Goal: Find specific page/section: Find specific page/section

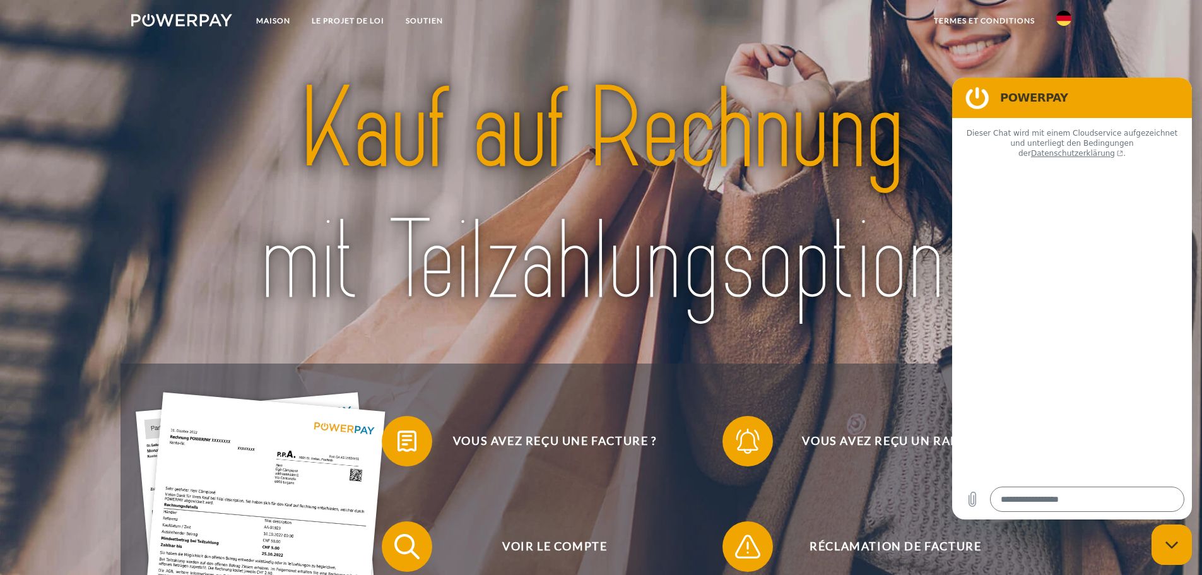
type textarea "*"
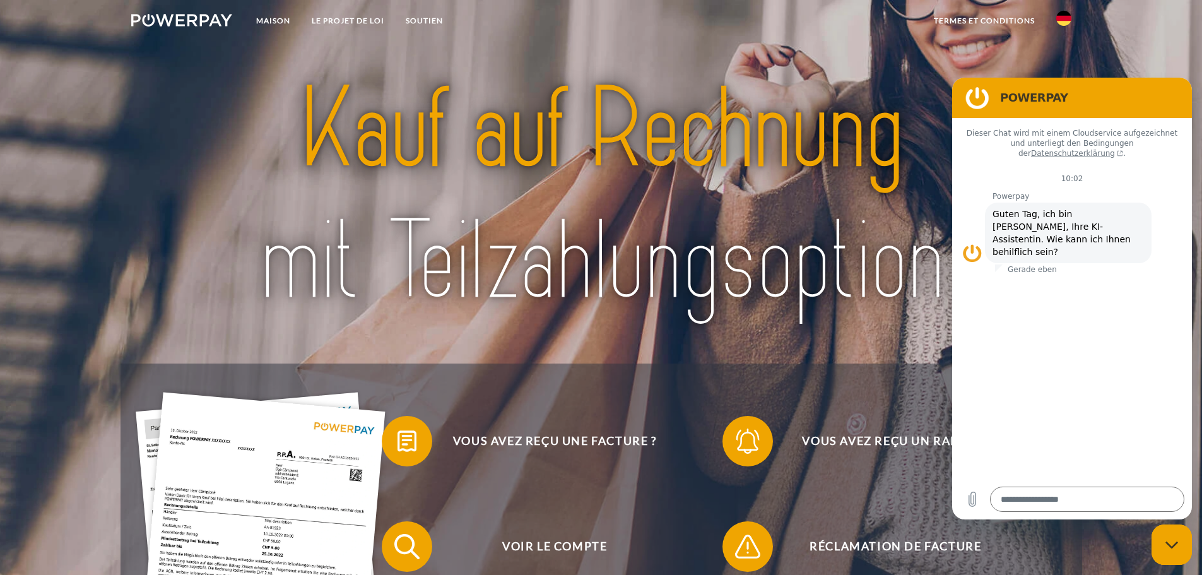
click at [1063, 21] on img at bounding box center [1063, 18] width 15 height 15
click at [1063, 59] on img at bounding box center [1063, 59] width 15 height 15
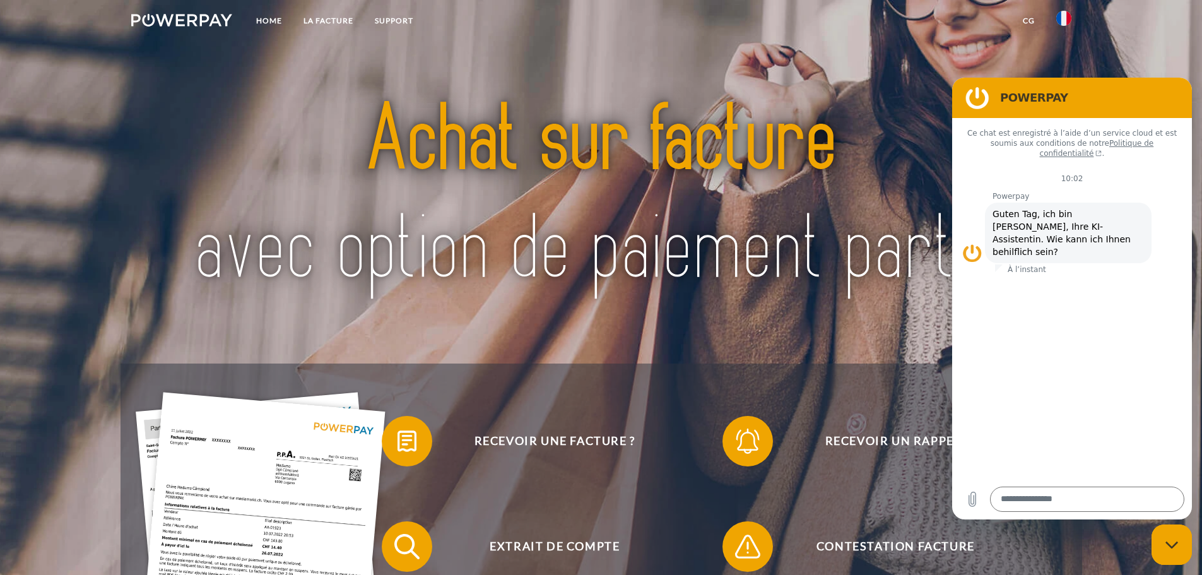
click at [858, 90] on img at bounding box center [600, 195] width 847 height 276
click at [309, 15] on link "LA FACTURE" at bounding box center [328, 20] width 71 height 23
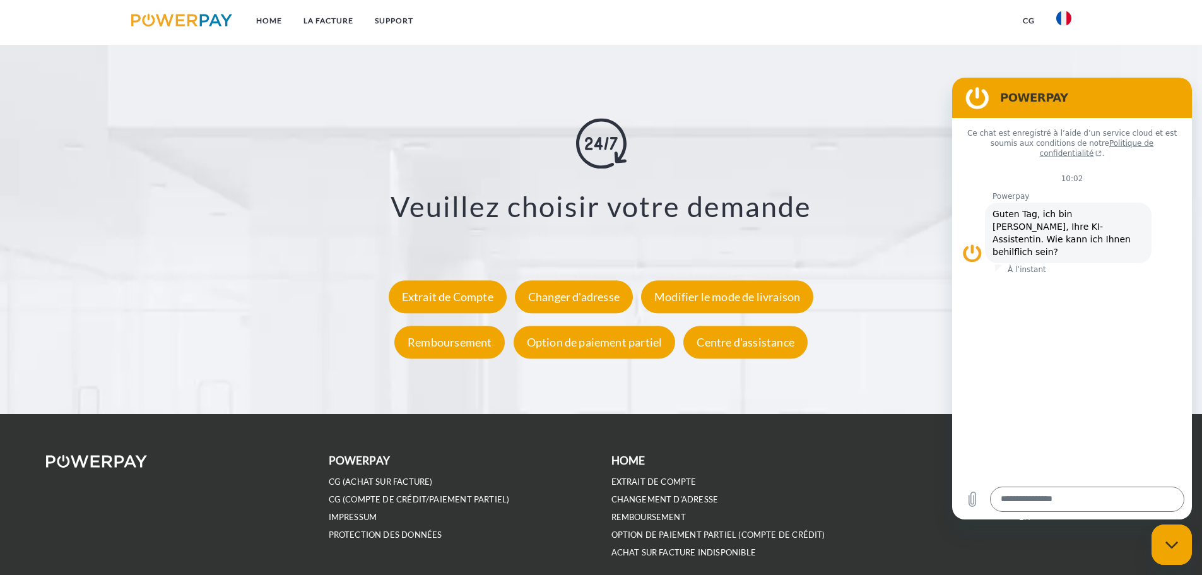
scroll to position [2337, 0]
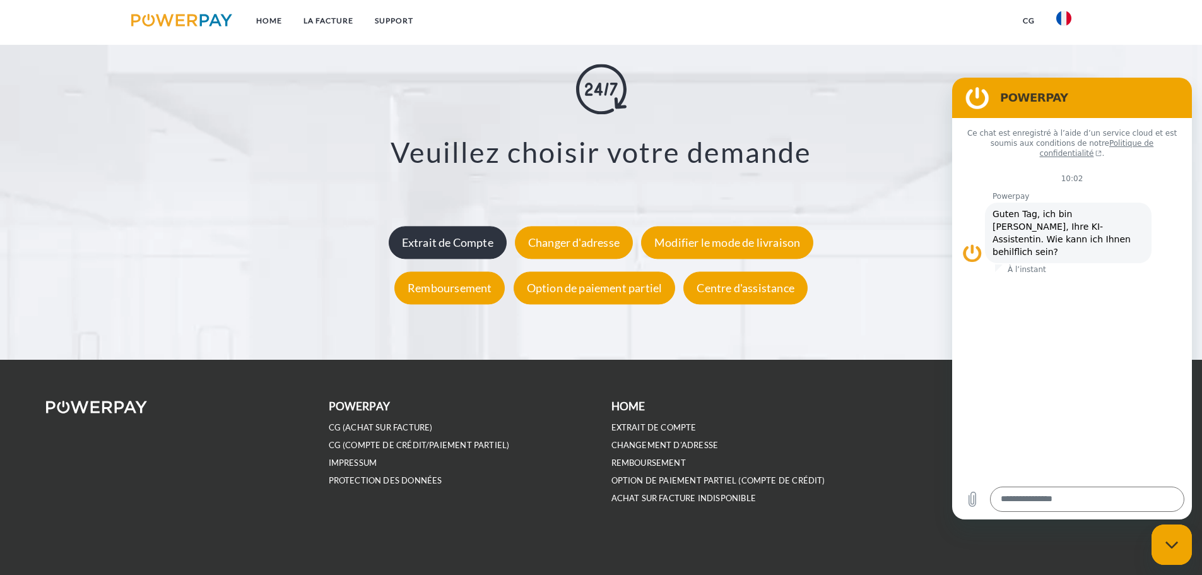
click at [498, 243] on div "Extrait de Compte" at bounding box center [448, 242] width 118 height 33
